Goal: Task Accomplishment & Management: Manage account settings

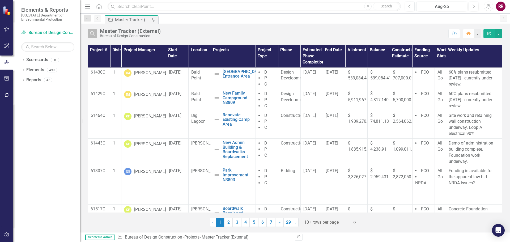
click at [91, 34] on icon "Search" at bounding box center [93, 33] width 6 height 5
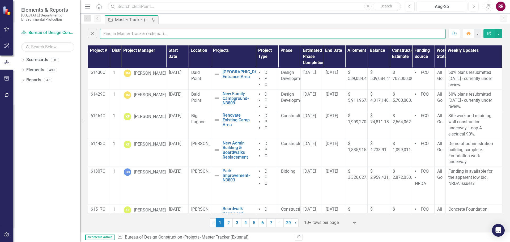
click at [109, 32] on input "text" at bounding box center [273, 34] width 346 height 10
type input "[PERSON_NAME]"
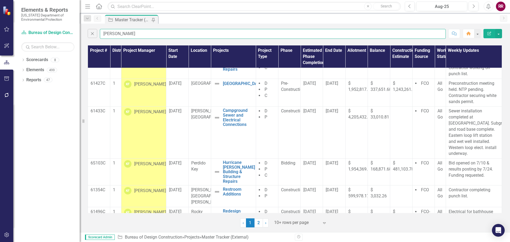
scroll to position [159, 0]
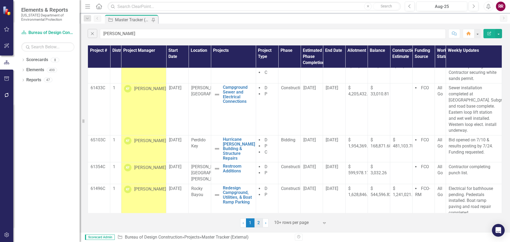
click at [261, 223] on link "2" at bounding box center [259, 222] width 9 height 9
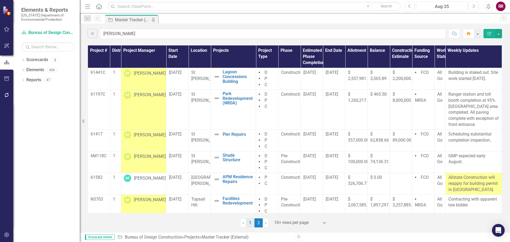
click at [251, 222] on link "1" at bounding box center [250, 222] width 9 height 9
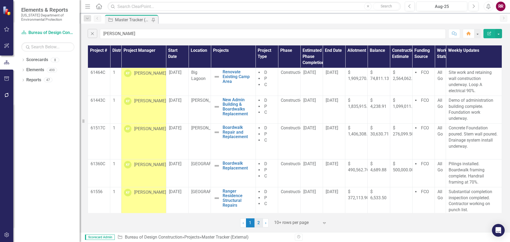
click at [259, 222] on link "2" at bounding box center [259, 222] width 9 height 9
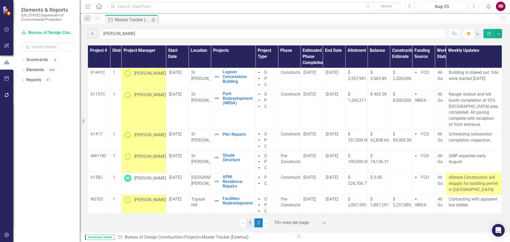
click at [250, 224] on link "1" at bounding box center [250, 222] width 9 height 9
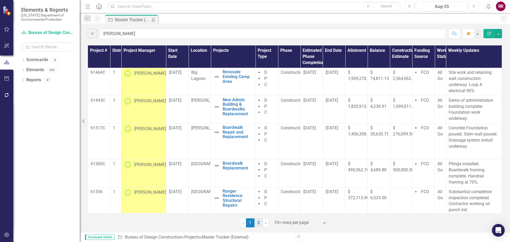
click at [261, 226] on link "2" at bounding box center [259, 222] width 9 height 9
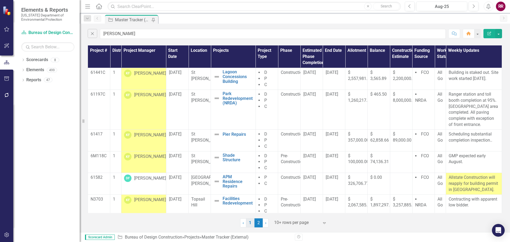
click at [249, 225] on link "1" at bounding box center [250, 222] width 9 height 9
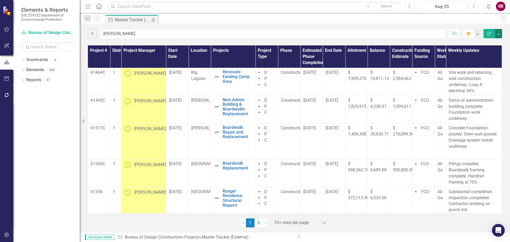
click at [501, 34] on button "button" at bounding box center [498, 33] width 7 height 9
click at [479, 55] on link "PDF Export to PDF" at bounding box center [481, 54] width 42 height 10
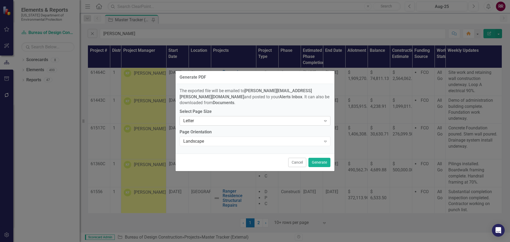
click at [325, 120] on icon "Expand" at bounding box center [325, 121] width 5 height 4
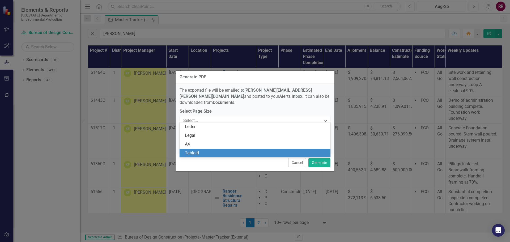
click at [302, 150] on div "Tabloid" at bounding box center [255, 153] width 151 height 9
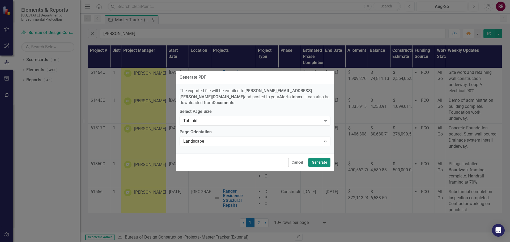
click at [317, 159] on button "Generate" at bounding box center [320, 162] width 22 height 9
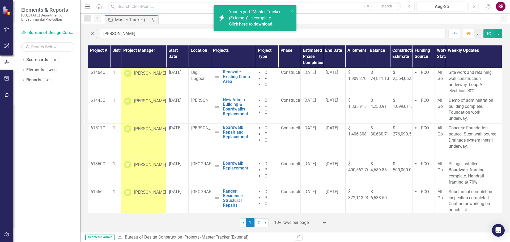
click at [249, 20] on div "Your export "Master Tracker (External)" is complete. Click here to download." at bounding box center [259, 18] width 60 height 18
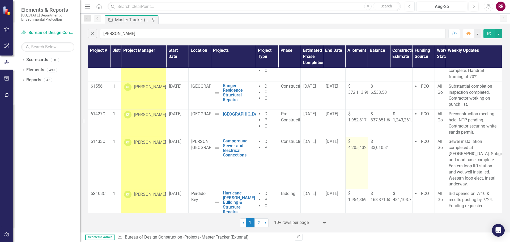
scroll to position [159, 0]
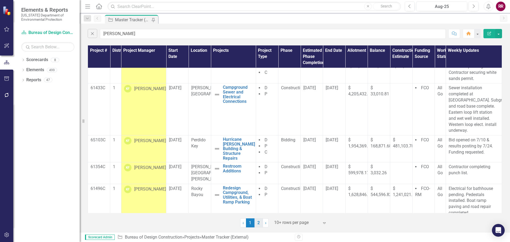
click at [261, 223] on link "2" at bounding box center [259, 222] width 9 height 9
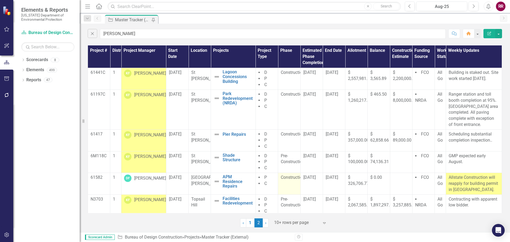
scroll to position [25, 0]
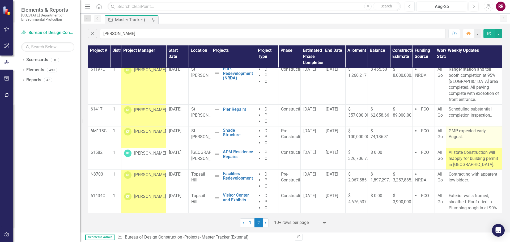
click at [475, 137] on p "GMP expected early August." at bounding box center [474, 134] width 51 height 12
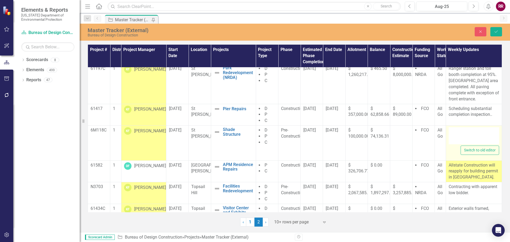
type textarea "<p>GMP expected early August.</p>"
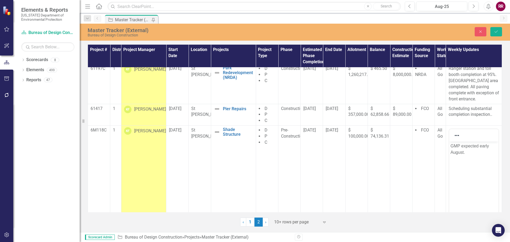
scroll to position [0, 0]
drag, startPoint x: 467, startPoint y: 154, endPoint x: 888, endPoint y: 280, distance: 439.4
click at [449, 142] on html "GMP expected early August." at bounding box center [473, 182] width 49 height 80
click at [473, 157] on body "GMP expected early August." at bounding box center [473, 182] width 49 height 80
click at [470, 155] on p "GMP expected early August." at bounding box center [474, 149] width 47 height 13
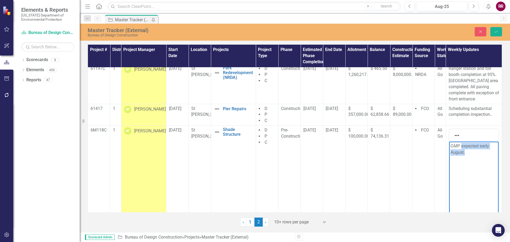
drag, startPoint x: 468, startPoint y: 154, endPoint x: 462, endPoint y: 146, distance: 10.6
click at [462, 146] on p "GMP expected early August." at bounding box center [474, 149] width 47 height 13
click at [481, 149] on p "GMP recieved and is under review." at bounding box center [474, 149] width 47 height 13
click at [461, 148] on p "GMP recieved and is under review." at bounding box center [474, 149] width 47 height 13
click at [485, 146] on p "GMP has been recieved and is under review." at bounding box center [474, 149] width 47 height 13
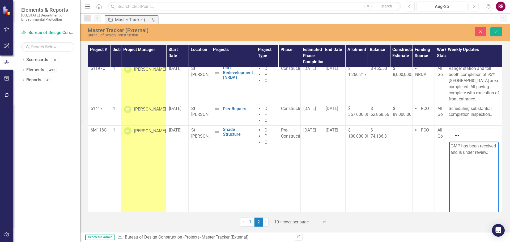
click at [491, 150] on p "GMP has been received and is under review." at bounding box center [474, 149] width 47 height 13
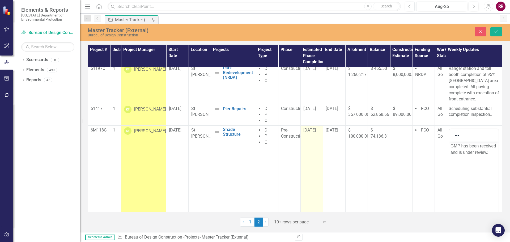
click at [311, 130] on span "[DATE]" at bounding box center [310, 130] width 12 height 5
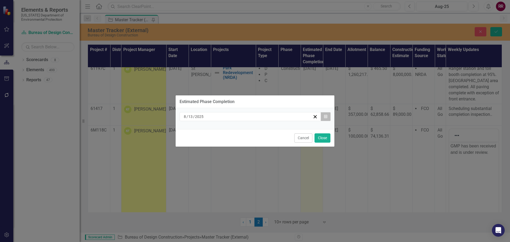
click at [327, 116] on icon "Calendar" at bounding box center [325, 117] width 3 height 4
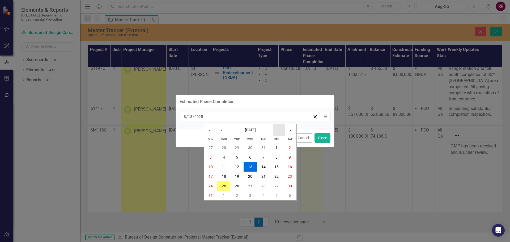
click at [277, 131] on button "›" at bounding box center [279, 130] width 12 height 12
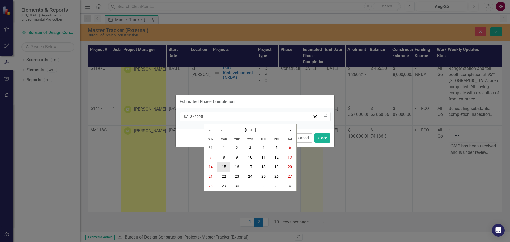
click at [224, 165] on abbr "15" at bounding box center [224, 167] width 4 height 4
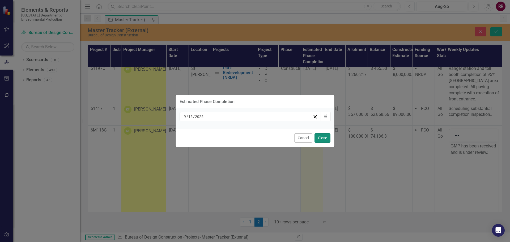
click at [323, 139] on button "Close" at bounding box center [323, 137] width 16 height 9
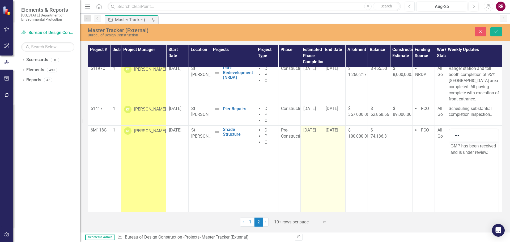
click at [338, 130] on span "[DATE]" at bounding box center [332, 130] width 12 height 5
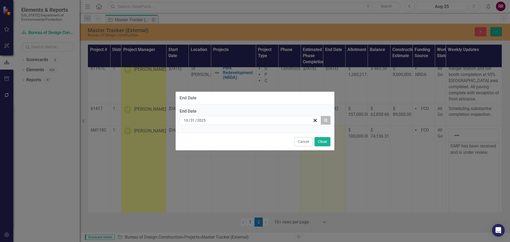
click at [328, 122] on button "Calendar" at bounding box center [326, 120] width 10 height 9
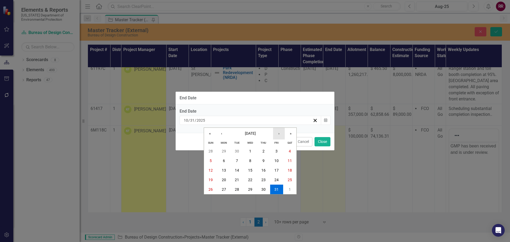
click at [278, 133] on button "›" at bounding box center [279, 134] width 12 height 12
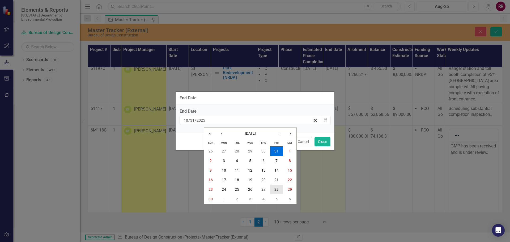
click at [277, 192] on abbr "28" at bounding box center [277, 189] width 4 height 4
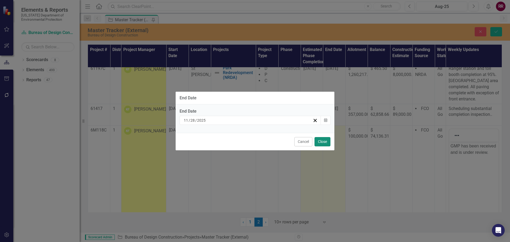
click at [321, 140] on button "Close" at bounding box center [323, 141] width 16 height 9
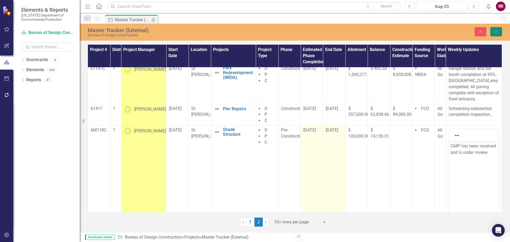
click at [497, 30] on icon "Save" at bounding box center [496, 32] width 5 height 4
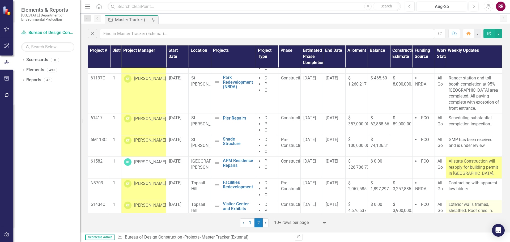
scroll to position [25, 0]
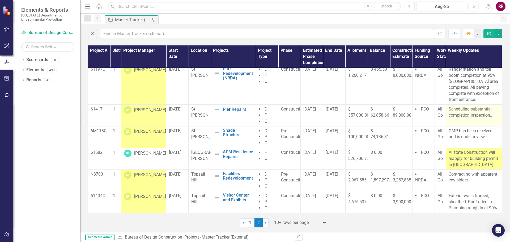
click at [466, 113] on p "Scheduling substantial completion inspection.." at bounding box center [474, 112] width 51 height 12
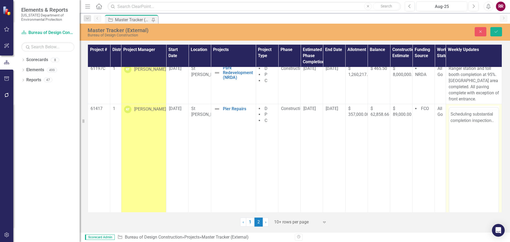
scroll to position [0, 0]
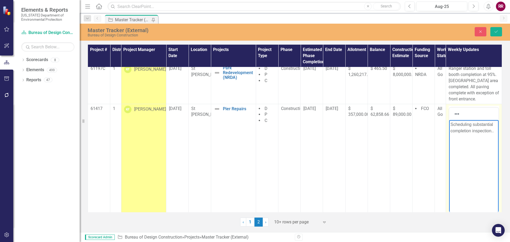
drag, startPoint x: 494, startPoint y: 132, endPoint x: 895, endPoint y: 250, distance: 417.1
click at [449, 124] on html "Scheduling substantial completion inspection.." at bounding box center [473, 160] width 49 height 80
click at [479, 131] on p "Scheduling substantial completion inspection.." at bounding box center [474, 127] width 47 height 13
drag, startPoint x: 493, startPoint y: 130, endPoint x: 472, endPoint y: 129, distance: 21.6
click at [472, 129] on p "Scheduling substantial completion inspection.." at bounding box center [474, 127] width 47 height 13
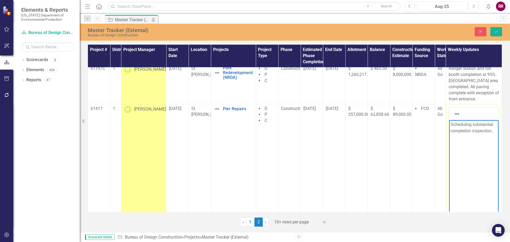
click at [474, 124] on p "Scheduling substantial completion inspection.." at bounding box center [474, 127] width 47 height 13
click at [473, 132] on p "Substantial completion inspection.." at bounding box center [474, 127] width 47 height 13
click at [477, 162] on body "Substantial completion inspection was held [DATE]. Pier has been opened to the …" at bounding box center [473, 160] width 49 height 80
click at [497, 30] on icon "Save" at bounding box center [496, 32] width 5 height 4
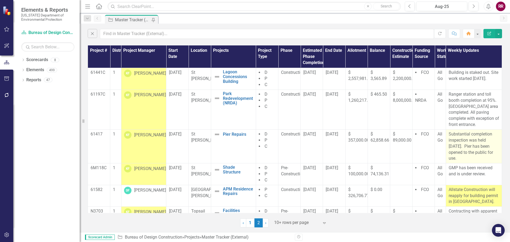
click at [471, 144] on p "Substantial completion inspection was held [DATE]. Pier has been opened to the …" at bounding box center [474, 146] width 51 height 30
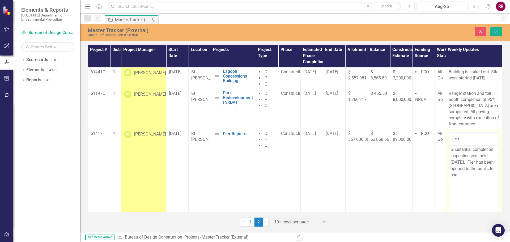
click at [469, 162] on p "Substantial completion inspection was held [DATE]. Pier has been opened to the …" at bounding box center [474, 162] width 47 height 32
click at [458, 169] on p "Substantial completion inspection was held [DATE]. Contractor adressing punchli…" at bounding box center [474, 168] width 47 height 45
drag, startPoint x: 484, startPoint y: 169, endPoint x: 489, endPoint y: 200, distance: 31.3
click at [489, 205] on body "Substantial completion inspection was held [DATE]. Contractor addressing punchl…" at bounding box center [473, 185] width 49 height 80
click at [451, 181] on p "Substantial completion inspection was held [DATE]. Contractor addressing punchl…" at bounding box center [474, 168] width 47 height 45
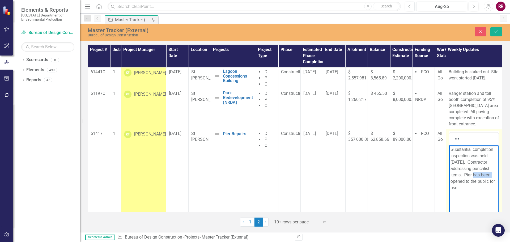
drag, startPoint x: 492, startPoint y: 174, endPoint x: 472, endPoint y: 175, distance: 19.7
click at [472, 175] on p "Substantial completion inspection was held [DATE]. Contractor addressing punchl…" at bounding box center [474, 168] width 47 height 45
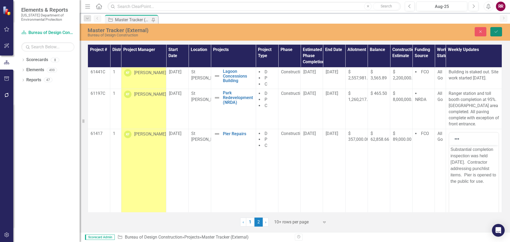
click at [498, 29] on button "Save" at bounding box center [497, 31] width 12 height 9
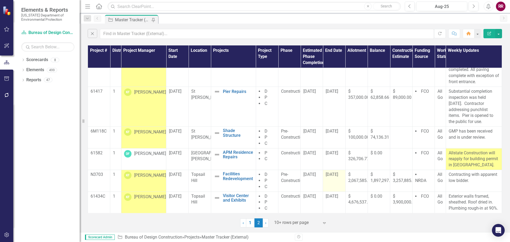
scroll to position [43, 0]
